Goal: Information Seeking & Learning: Find contact information

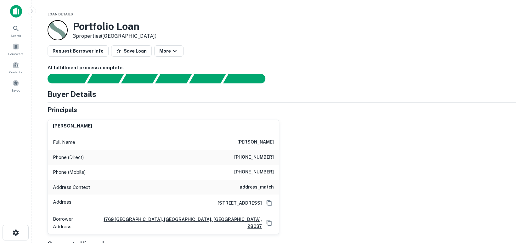
drag, startPoint x: 299, startPoint y: 184, endPoint x: 277, endPoint y: 165, distance: 30.1
click at [301, 184] on div "[PERSON_NAME] Full Name [PERSON_NAME] Phone (Direct) [PHONE_NUMBER] Phone (Mobi…" at bounding box center [278, 175] width 473 height 120
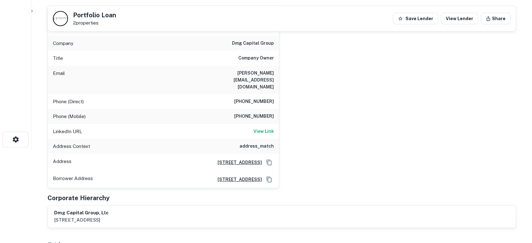
scroll to position [47, 0]
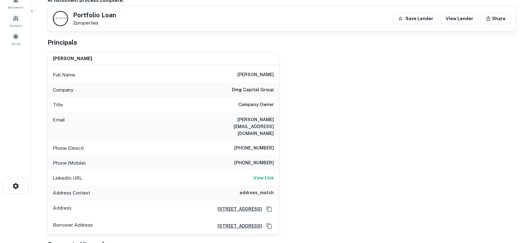
drag, startPoint x: 229, startPoint y: 74, endPoint x: 278, endPoint y: 74, distance: 48.4
click at [278, 74] on div "Full Name david myaskovsky" at bounding box center [163, 74] width 231 height 15
copy h6 "david myaskovsky"
click at [387, 153] on div "david myaskovsky Full Name david myaskovsky Company dmg capital group Title Com…" at bounding box center [278, 140] width 473 height 187
click at [466, 131] on div "david myaskovsky Full Name david myaskovsky Company dmg capital group Title Com…" at bounding box center [278, 140] width 473 height 187
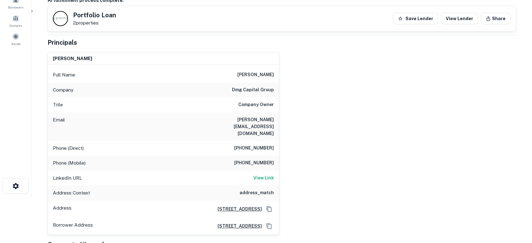
drag, startPoint x: 491, startPoint y: 169, endPoint x: 323, endPoint y: 140, distance: 171.1
click at [488, 169] on div "david myaskovsky Full Name david myaskovsky Company dmg capital group Title Com…" at bounding box center [278, 140] width 473 height 187
drag, startPoint x: 214, startPoint y: 120, endPoint x: 277, endPoint y: 120, distance: 63.9
click at [277, 120] on div "Email david@dmgdentaldesign.com" at bounding box center [163, 126] width 231 height 28
copy h6 "david@dmgdentaldesign.com"
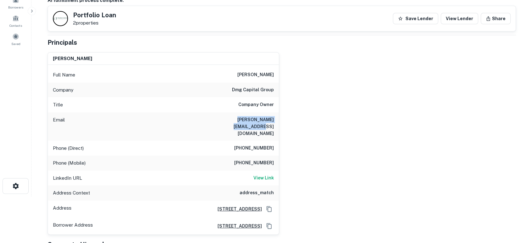
click at [394, 123] on div "david myaskovsky Full Name david myaskovsky Company dmg capital group Title Com…" at bounding box center [278, 140] width 473 height 187
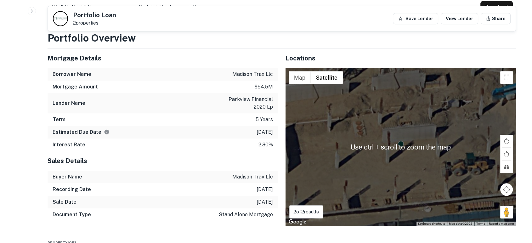
scroll to position [372, 0]
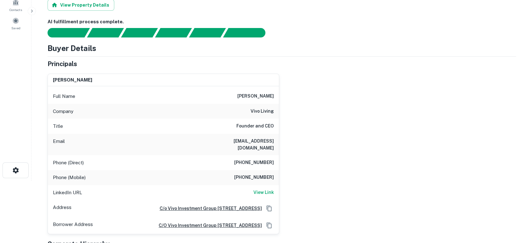
scroll to position [93, 0]
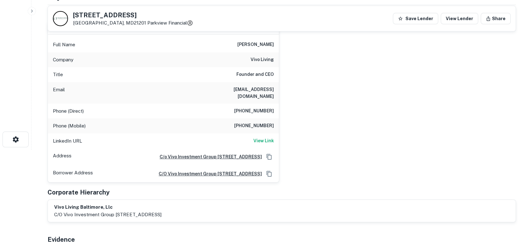
click at [444, 108] on div "daniel norville Full Name daniel norville Company vivo living Title Founder and…" at bounding box center [278, 100] width 473 height 166
drag, startPoint x: 208, startPoint y: 88, endPoint x: 276, endPoint y: 90, distance: 68.3
click at [276, 90] on div "Email dnorville@vivoliving.com" at bounding box center [163, 92] width 231 height 21
copy h6 "dnorville@vivoliving.com"
drag, startPoint x: 368, startPoint y: 135, endPoint x: 367, endPoint y: 143, distance: 7.9
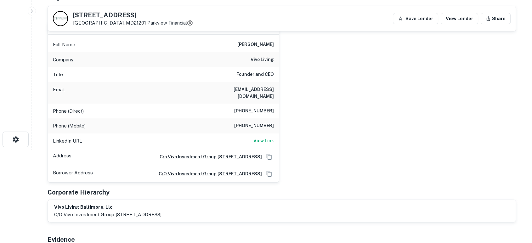
click at [368, 135] on div "daniel norville Full Name daniel norville Company vivo living Title Founder and…" at bounding box center [278, 100] width 473 height 166
drag, startPoint x: 239, startPoint y: 118, endPoint x: 278, endPoint y: 117, distance: 39.0
click at [278, 118] on div "Phone (Mobile) (213) 225-2225" at bounding box center [163, 125] width 231 height 15
copy h6 "(213) 225-2225"
click at [373, 140] on div "daniel norville Full Name daniel norville Company vivo living Title Founder and…" at bounding box center [278, 100] width 473 height 166
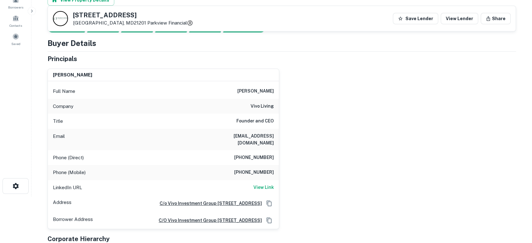
scroll to position [0, 0]
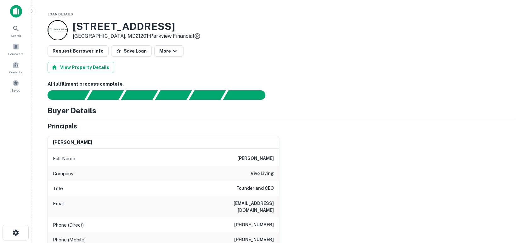
click at [287, 174] on div "daniel norville Full Name daniel norville Company vivo living Title Founder and…" at bounding box center [278, 214] width 473 height 166
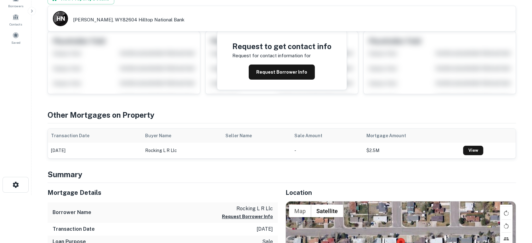
scroll to position [47, 0]
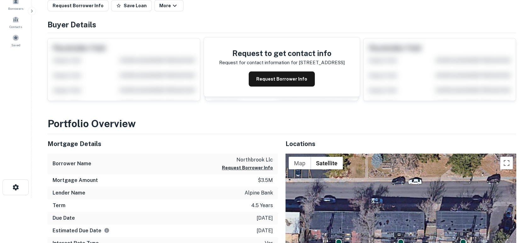
scroll to position [47, 0]
